Goal: Use online tool/utility: Utilize a website feature to perform a specific function

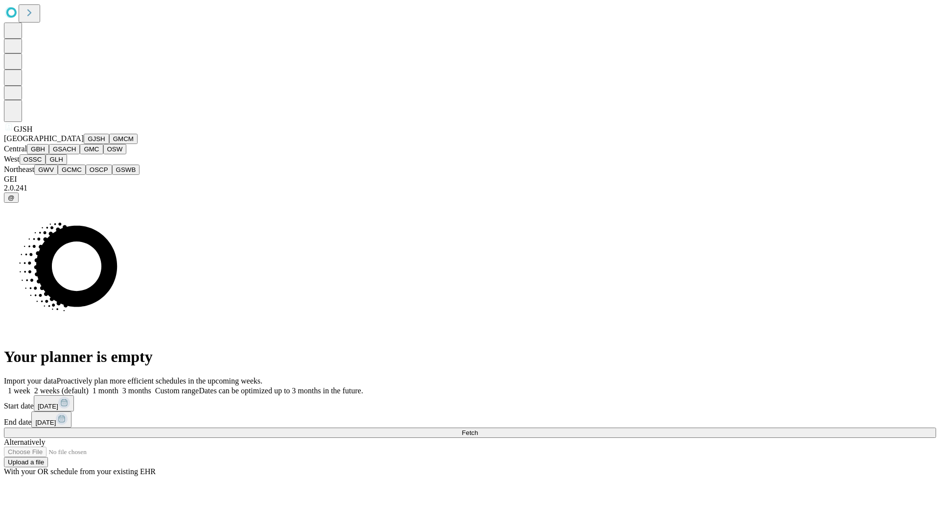
click at [84, 144] on button "GJSH" at bounding box center [96, 139] width 25 height 10
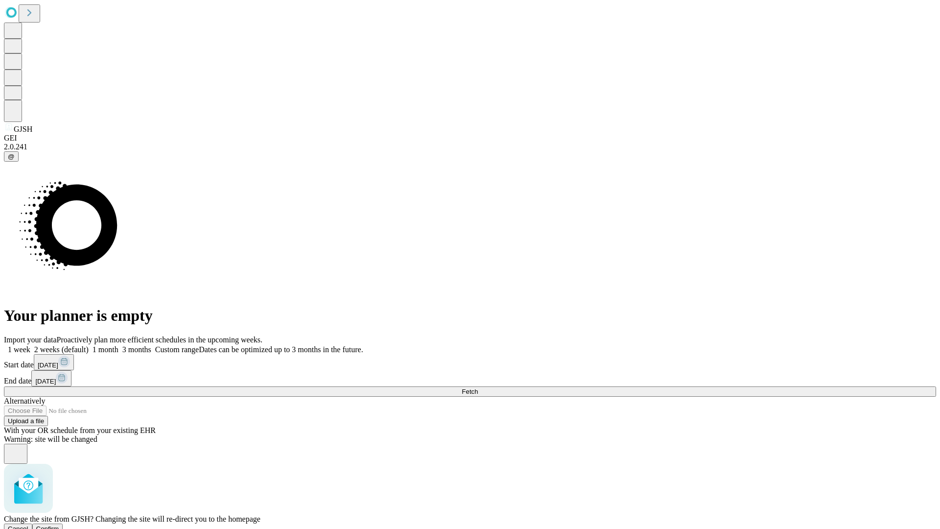
click at [59, 525] on span "Confirm" at bounding box center [47, 528] width 23 height 7
click at [89, 345] on label "2 weeks (default)" at bounding box center [59, 349] width 58 height 8
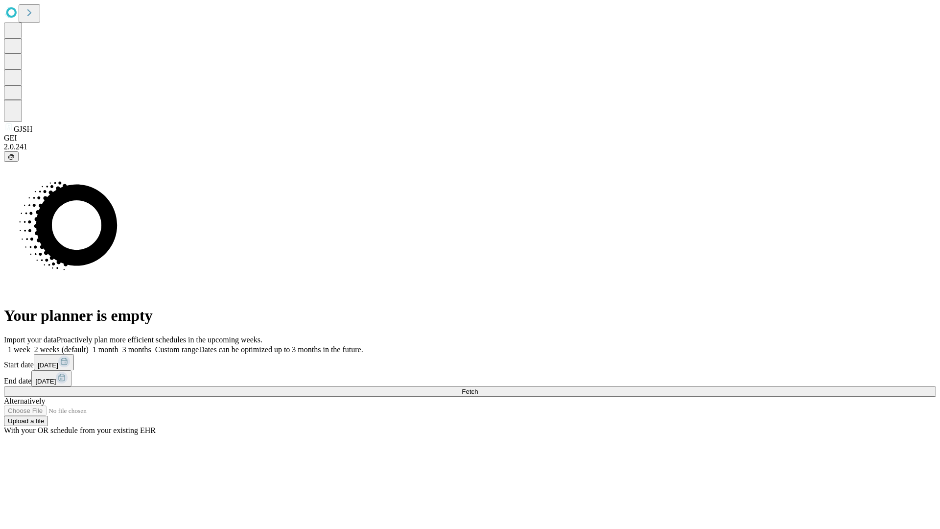
click at [478, 388] on span "Fetch" at bounding box center [470, 391] width 16 height 7
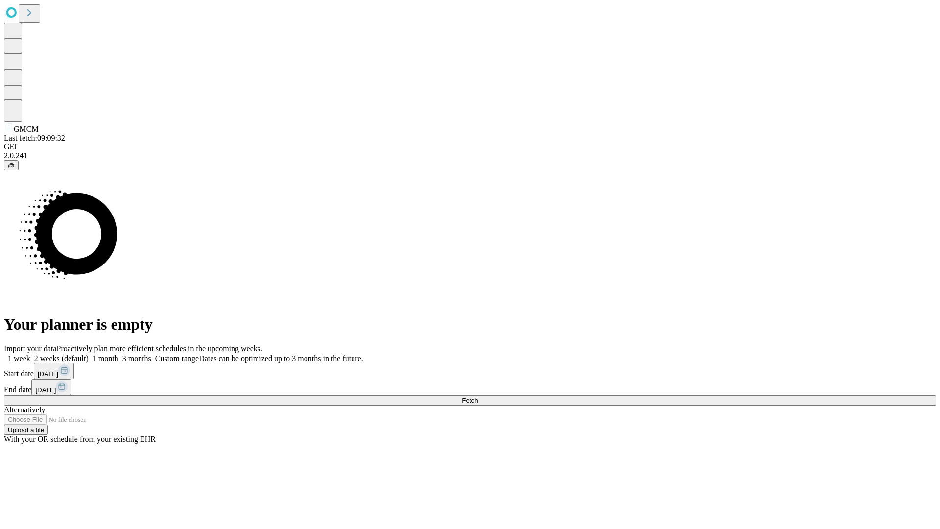
click at [89, 354] on label "2 weeks (default)" at bounding box center [59, 358] width 58 height 8
click at [478, 396] on span "Fetch" at bounding box center [470, 399] width 16 height 7
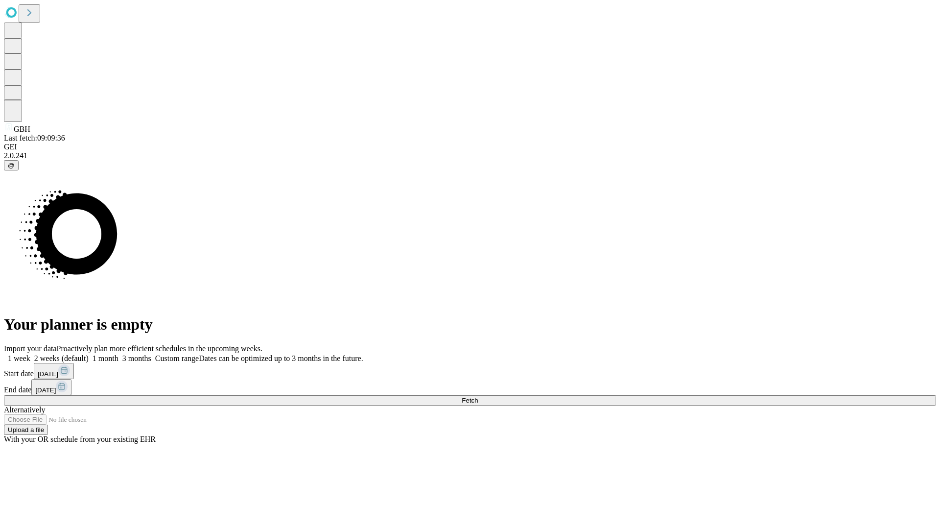
click at [89, 354] on label "2 weeks (default)" at bounding box center [59, 358] width 58 height 8
click at [478, 396] on span "Fetch" at bounding box center [470, 399] width 16 height 7
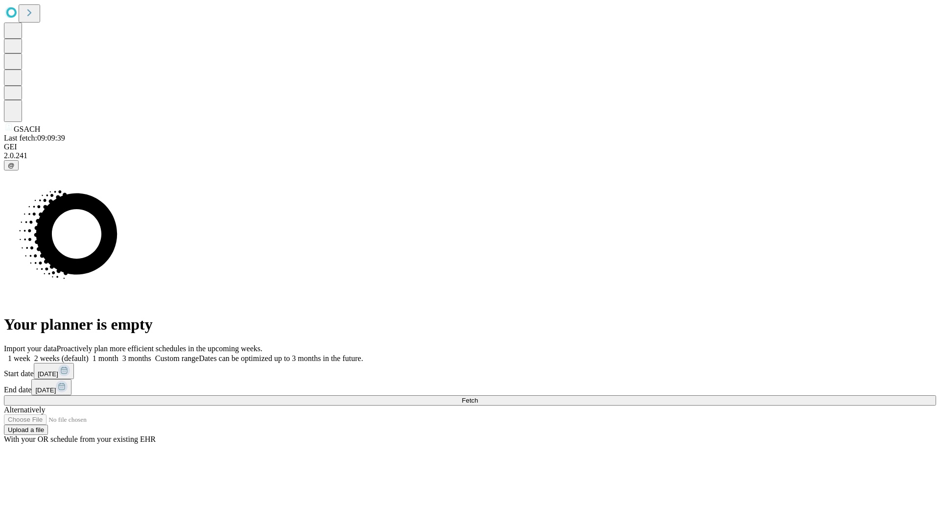
click at [478, 396] on span "Fetch" at bounding box center [470, 399] width 16 height 7
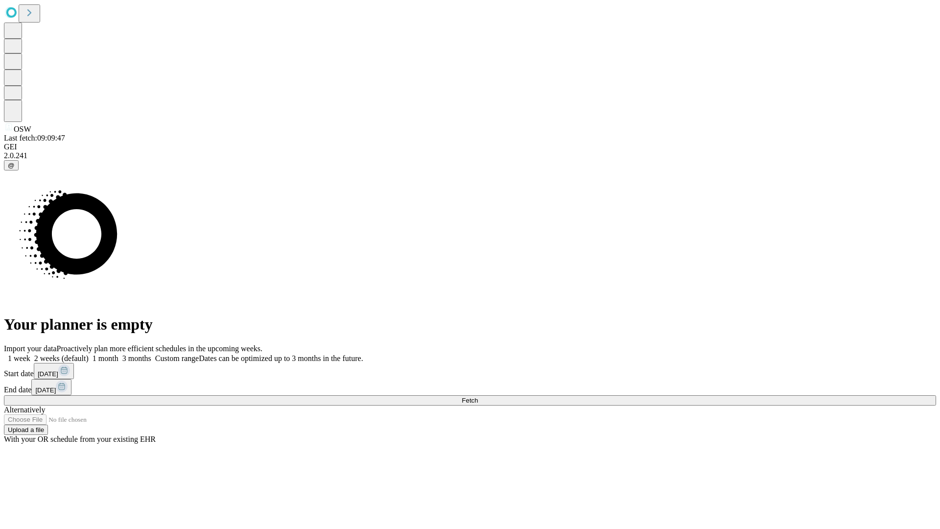
click at [89, 354] on label "2 weeks (default)" at bounding box center [59, 358] width 58 height 8
click at [478, 396] on span "Fetch" at bounding box center [470, 399] width 16 height 7
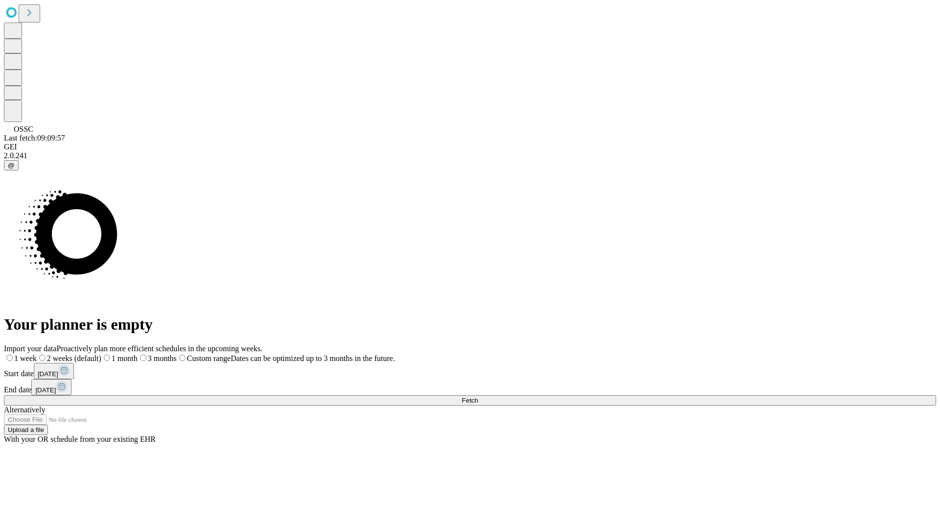
click at [101, 354] on label "2 weeks (default)" at bounding box center [69, 358] width 65 height 8
click at [478, 396] on span "Fetch" at bounding box center [470, 399] width 16 height 7
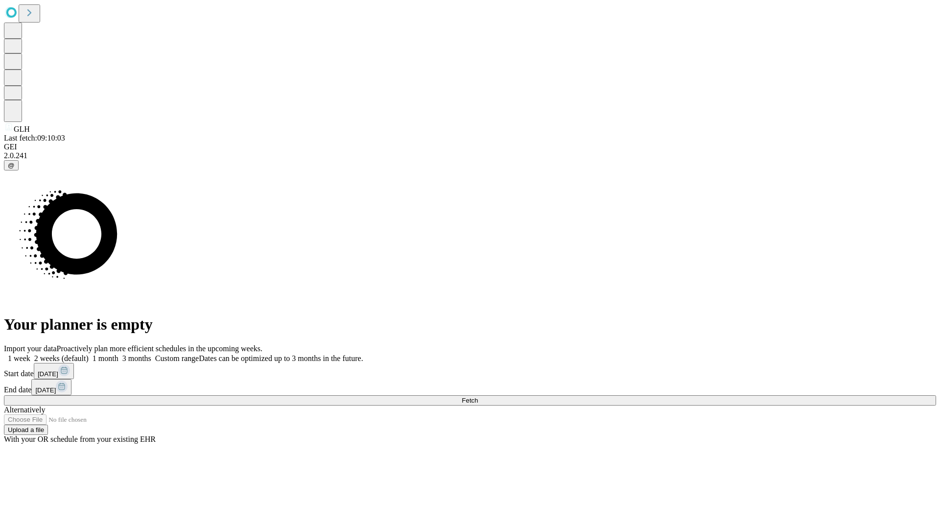
click at [89, 354] on label "2 weeks (default)" at bounding box center [59, 358] width 58 height 8
click at [478, 396] on span "Fetch" at bounding box center [470, 399] width 16 height 7
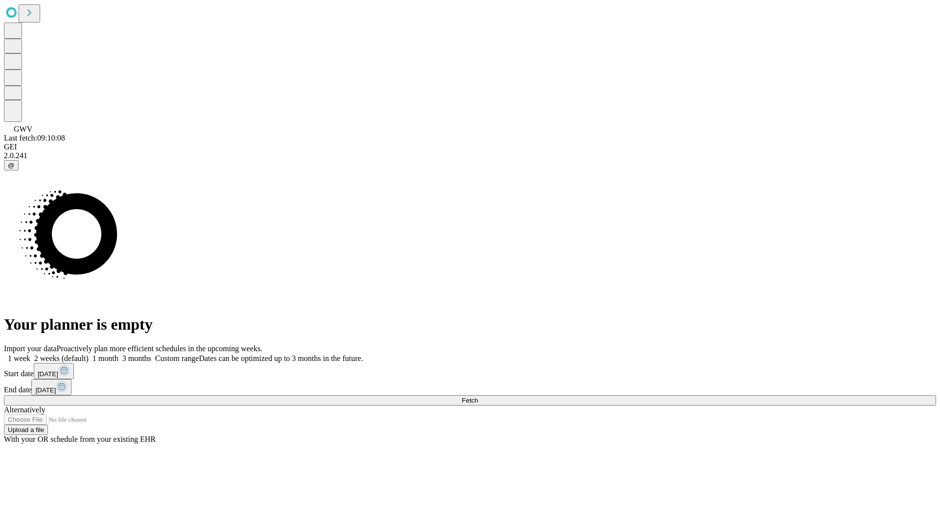
click at [478, 396] on span "Fetch" at bounding box center [470, 399] width 16 height 7
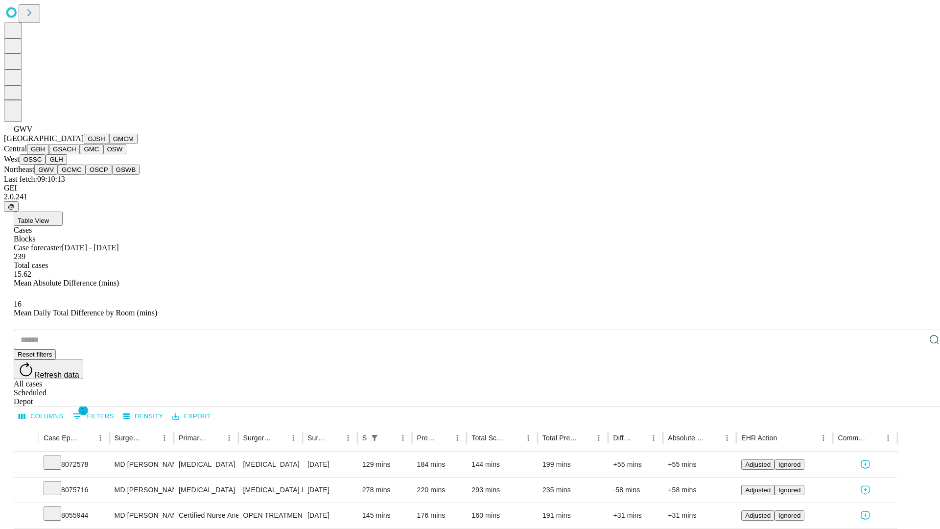
click at [76, 175] on button "GCMC" at bounding box center [72, 169] width 28 height 10
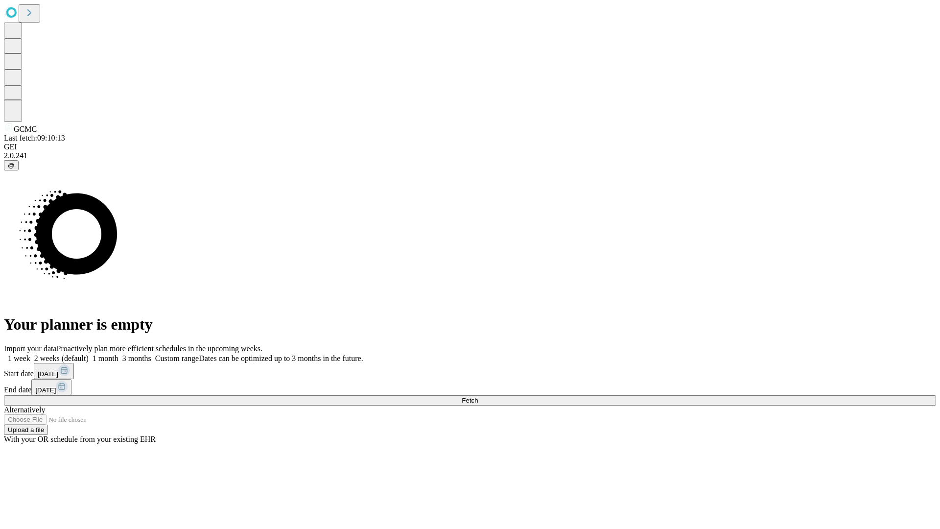
click at [89, 354] on label "2 weeks (default)" at bounding box center [59, 358] width 58 height 8
click at [478, 396] on span "Fetch" at bounding box center [470, 399] width 16 height 7
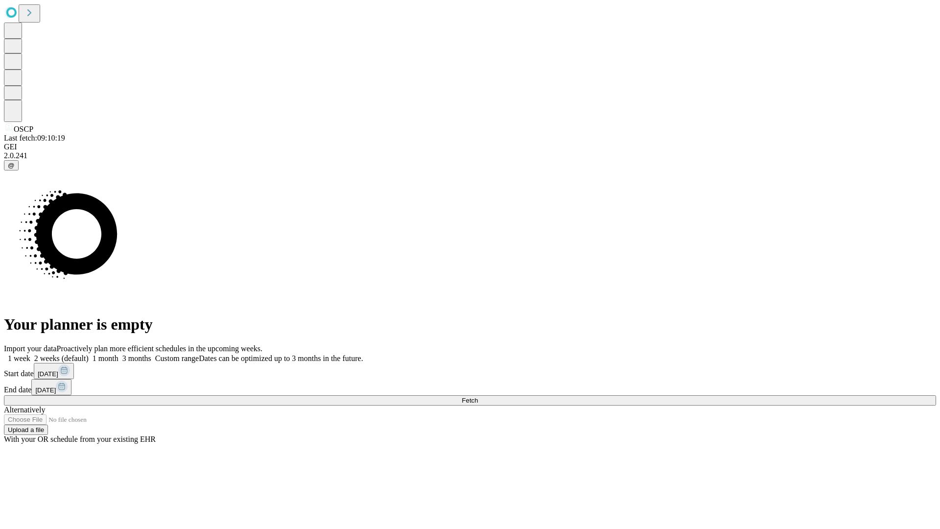
click at [89, 354] on label "2 weeks (default)" at bounding box center [59, 358] width 58 height 8
click at [478, 396] on span "Fetch" at bounding box center [470, 399] width 16 height 7
